Goal: Information Seeking & Learning: Learn about a topic

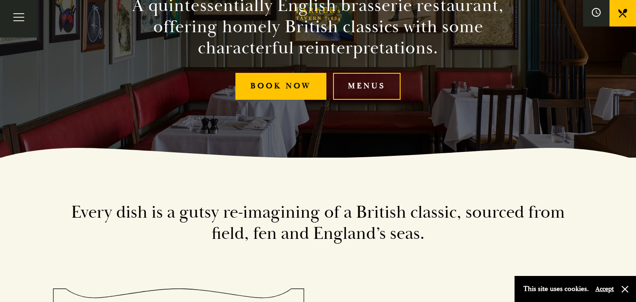
scroll to position [145, 0]
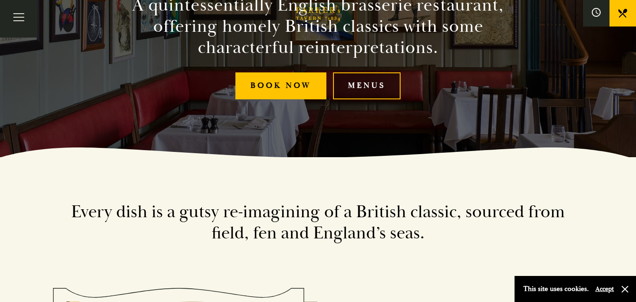
click at [357, 75] on link "Menus" at bounding box center [367, 85] width 68 height 27
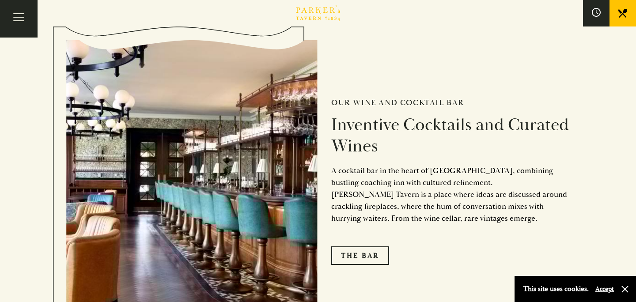
scroll to position [1320, 0]
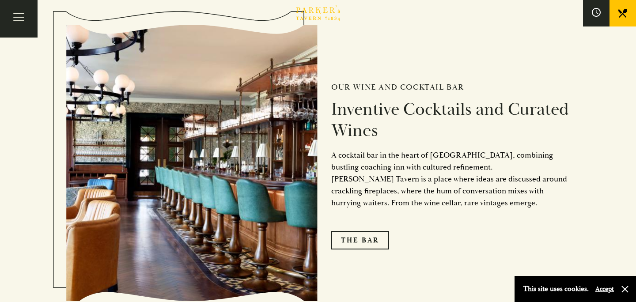
drag, startPoint x: 329, startPoint y: 108, endPoint x: 460, endPoint y: 137, distance: 133.9
click at [460, 137] on div "Our Wine and Cocktail Bar Inventive Cocktails and Curated Wines A cocktail bar …" at bounding box center [444, 163] width 252 height 262
click at [460, 137] on h2 "Inventive Cocktails and Curated Wines" at bounding box center [450, 120] width 238 height 42
click at [376, 235] on link "The Bar" at bounding box center [360, 240] width 58 height 19
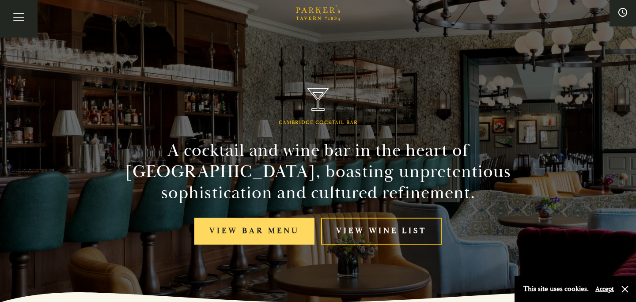
click at [291, 225] on link "View bar menu" at bounding box center [254, 231] width 120 height 27
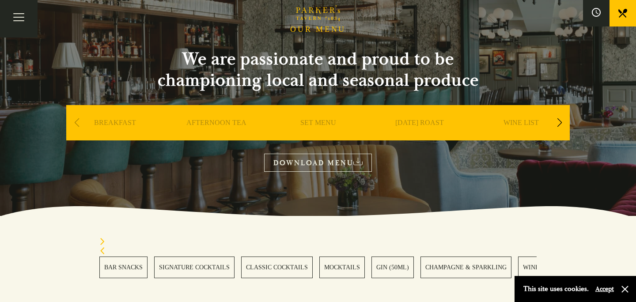
scroll to position [56, 0]
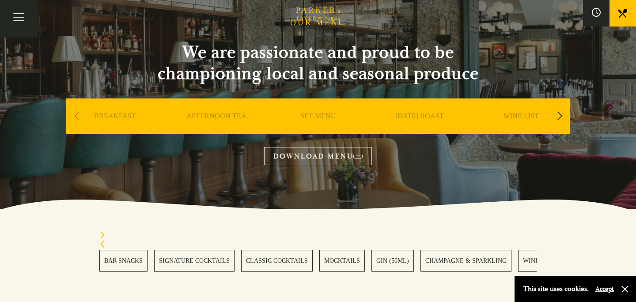
click at [287, 261] on link "CLASSIC COCKTAILS" at bounding box center [276, 261] width 71 height 22
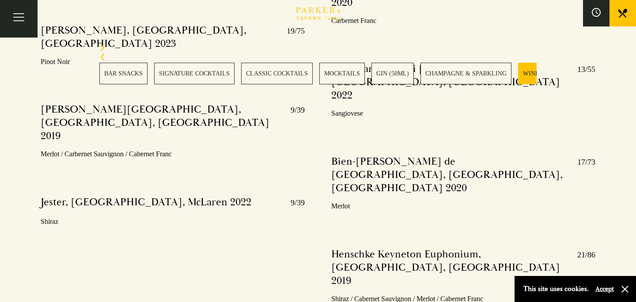
scroll to position [3220, 0]
